Goal: Find contact information: Find contact information

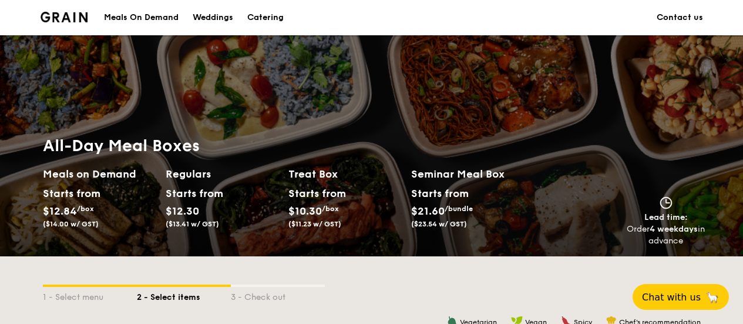
click at [676, 227] on strong "4 weekdays" at bounding box center [674, 229] width 48 height 10
click at [557, 248] on div "All-Day Meal Boxes Meals on Demand Starts from $12.84 /box ($14.00 w/ GST) Regu…" at bounding box center [371, 191] width 677 height 130
click at [667, 9] on link "Contact us" at bounding box center [680, 17] width 46 height 35
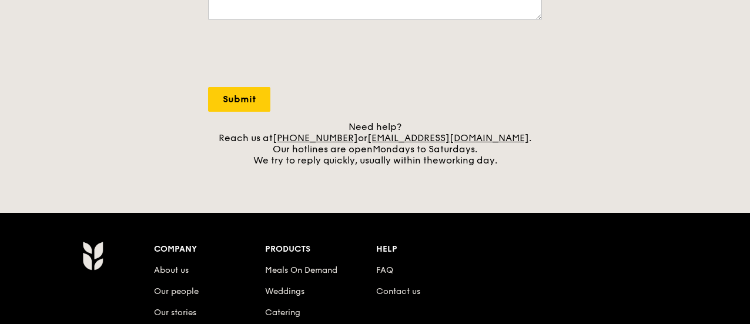
scroll to position [411, 0]
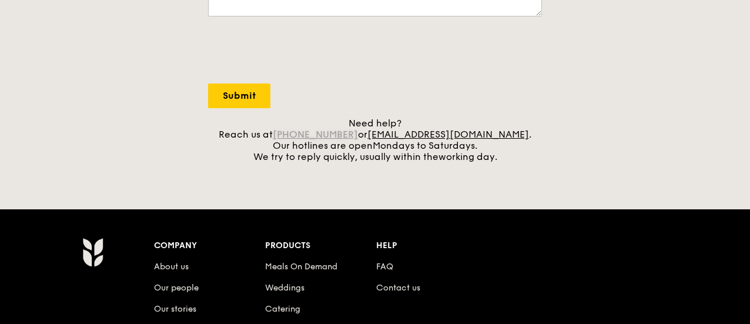
click at [357, 130] on link "[PHONE_NUMBER]" at bounding box center [315, 134] width 85 height 11
click at [344, 137] on link "[PHONE_NUMBER]" at bounding box center [315, 134] width 85 height 11
click at [300, 190] on div "Grain logo Meals On Demand Weddings Catering Contact us Log in Contact us We lo…" at bounding box center [375, 62] width 750 height 947
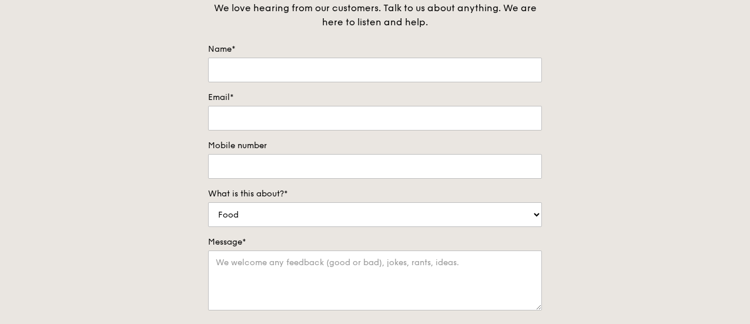
scroll to position [0, 0]
